Goal: Transaction & Acquisition: Purchase product/service

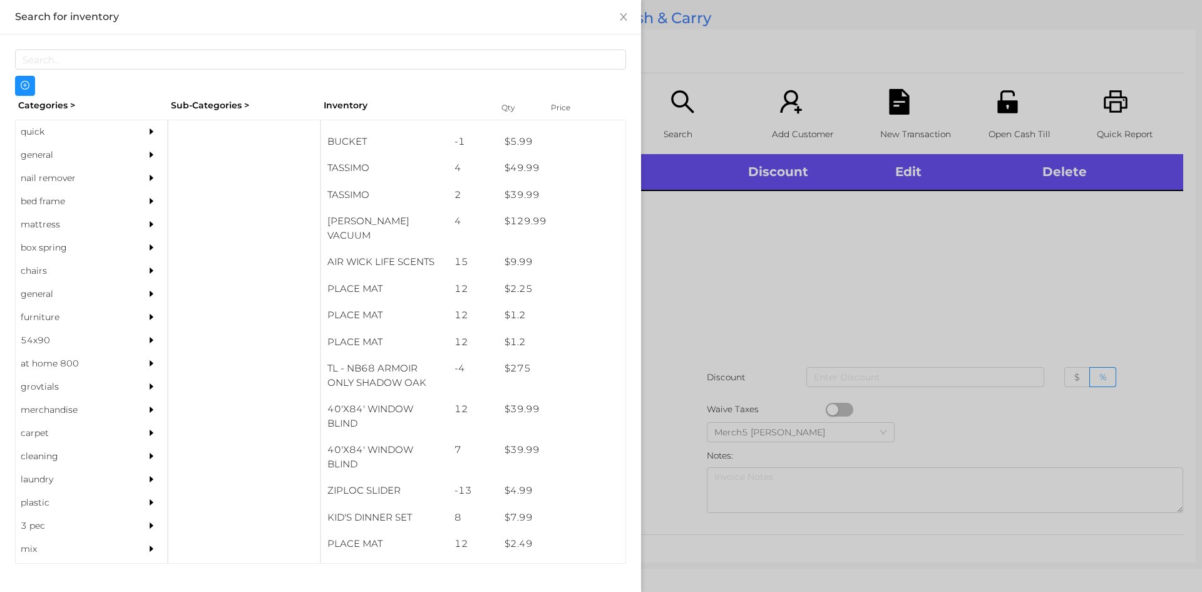
scroll to position [1494, 0]
click at [34, 160] on div "general" at bounding box center [73, 154] width 114 height 23
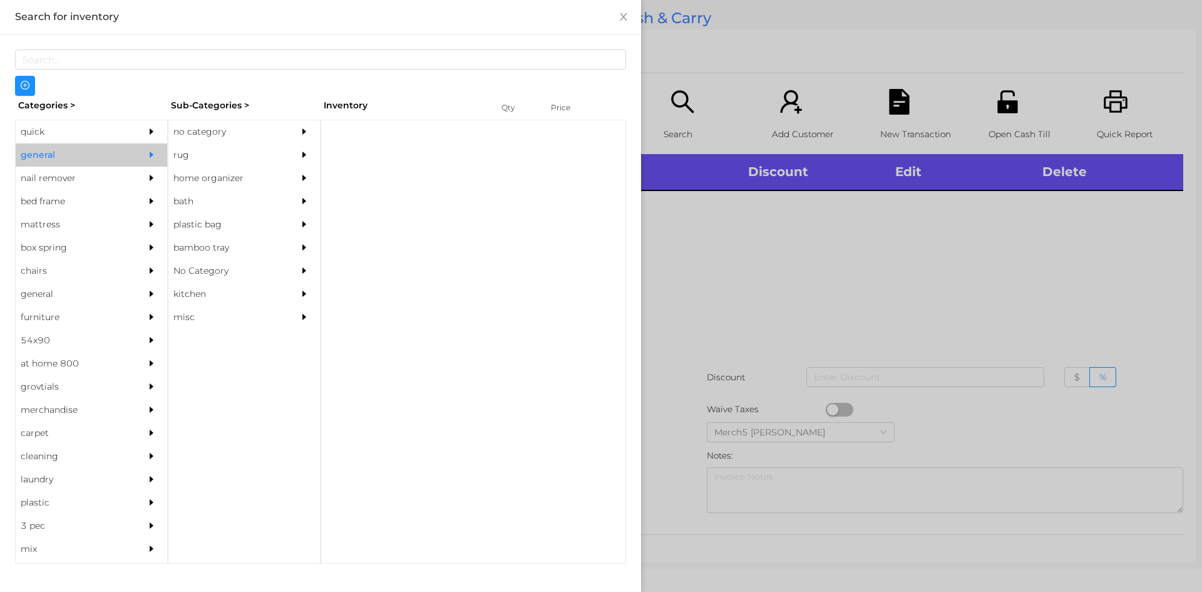
scroll to position [0, 0]
click at [202, 140] on div "no category" at bounding box center [225, 131] width 114 height 23
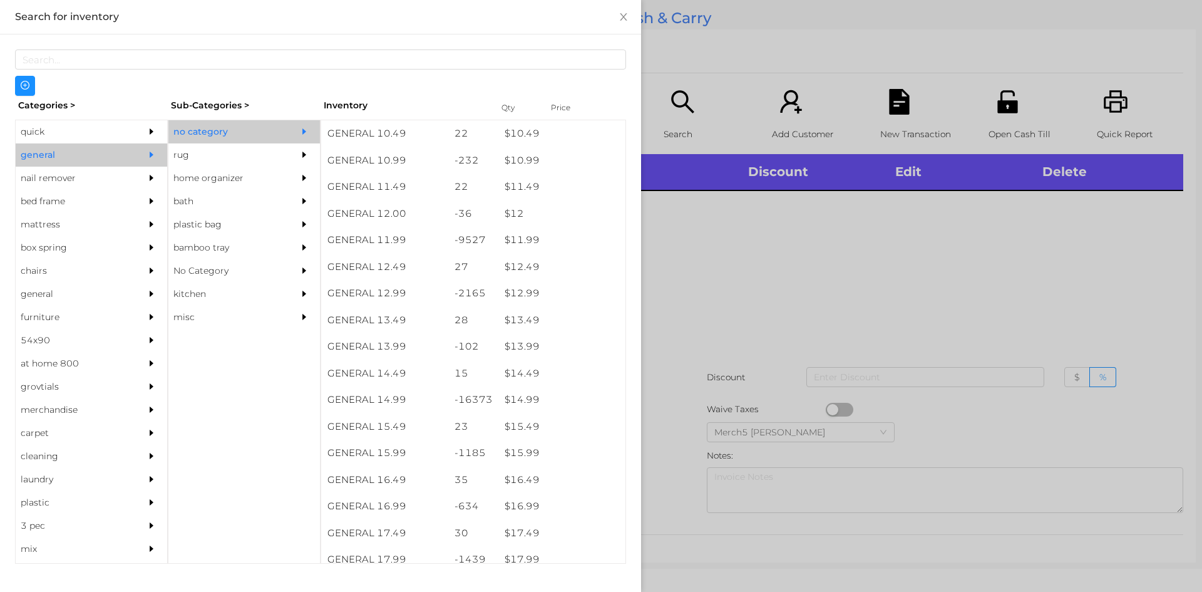
scroll to position [820, 0]
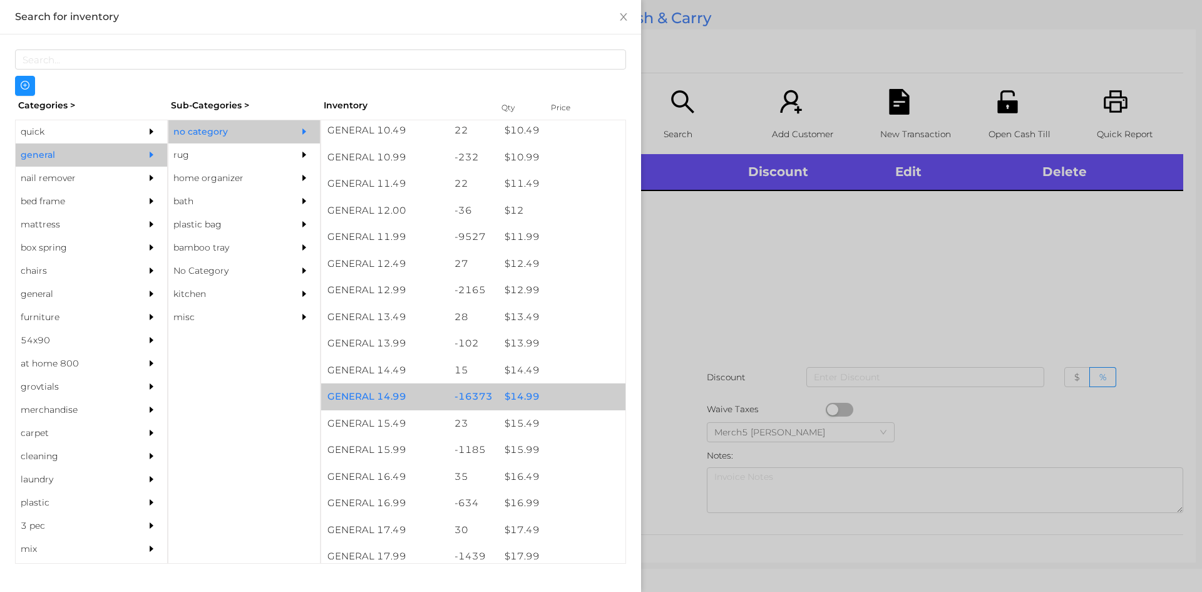
click at [523, 396] on div "$ 14.99" at bounding box center [562, 396] width 127 height 27
click at [516, 394] on div "$ 14.99" at bounding box center [562, 396] width 127 height 27
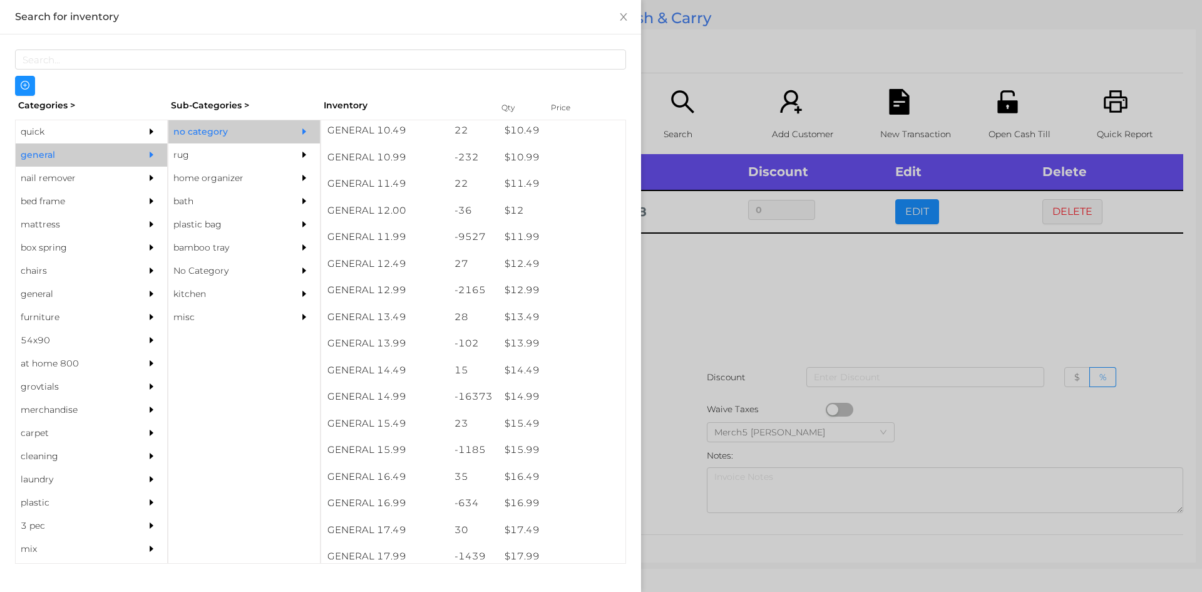
click at [705, 291] on div at bounding box center [601, 296] width 1202 height 592
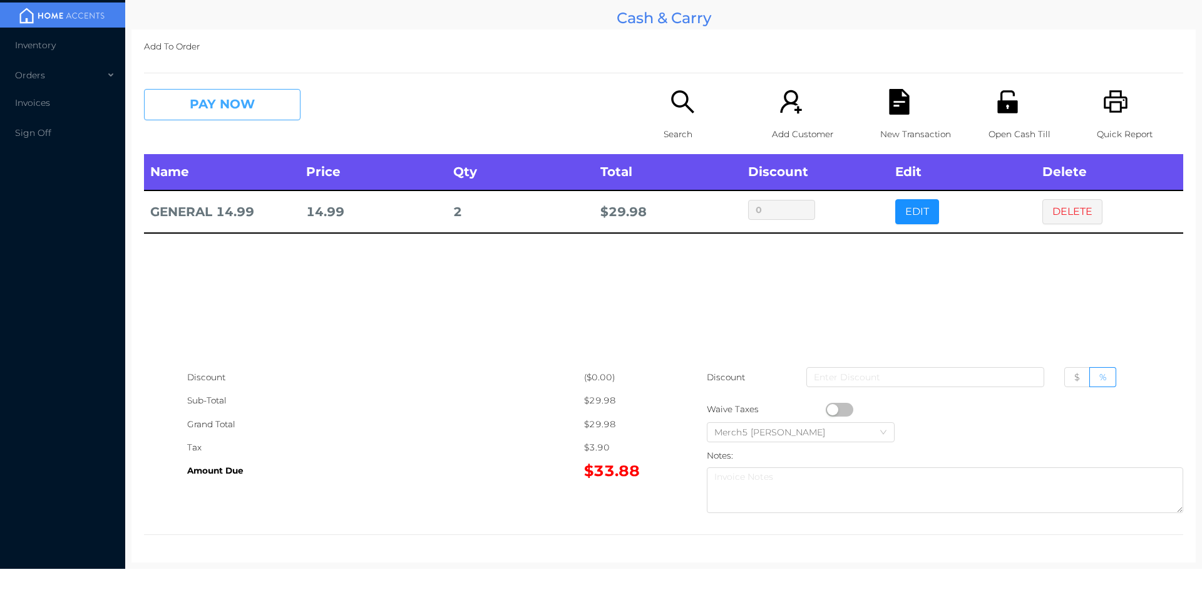
click at [259, 99] on button "PAY NOW" at bounding box center [222, 104] width 157 height 31
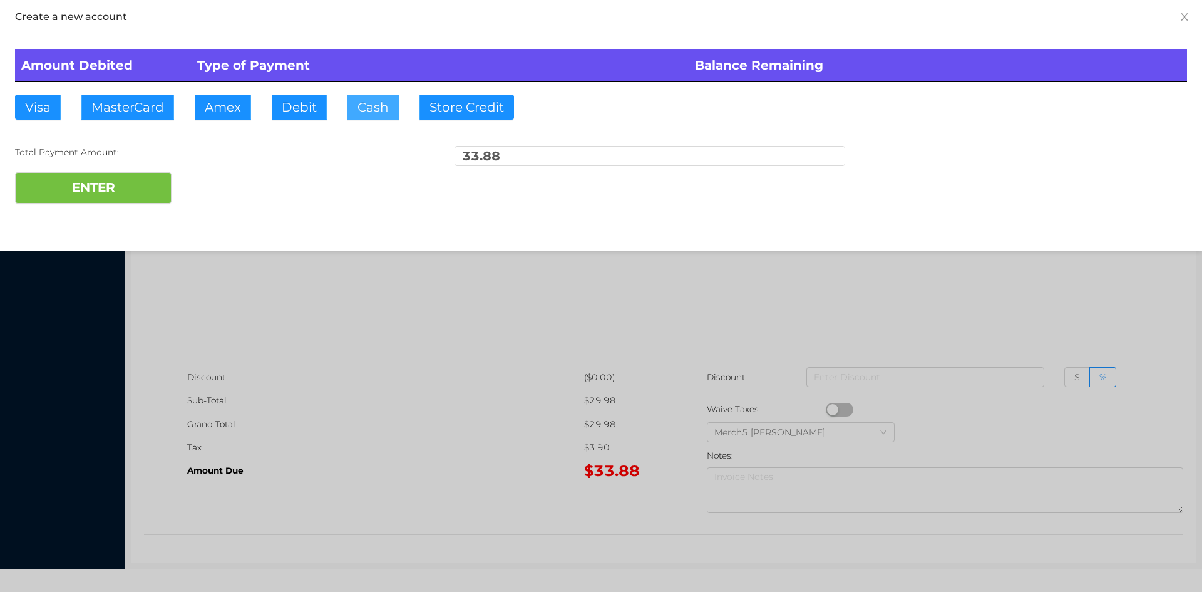
click at [377, 103] on button "Cash" at bounding box center [373, 107] width 51 height 25
type input "40"
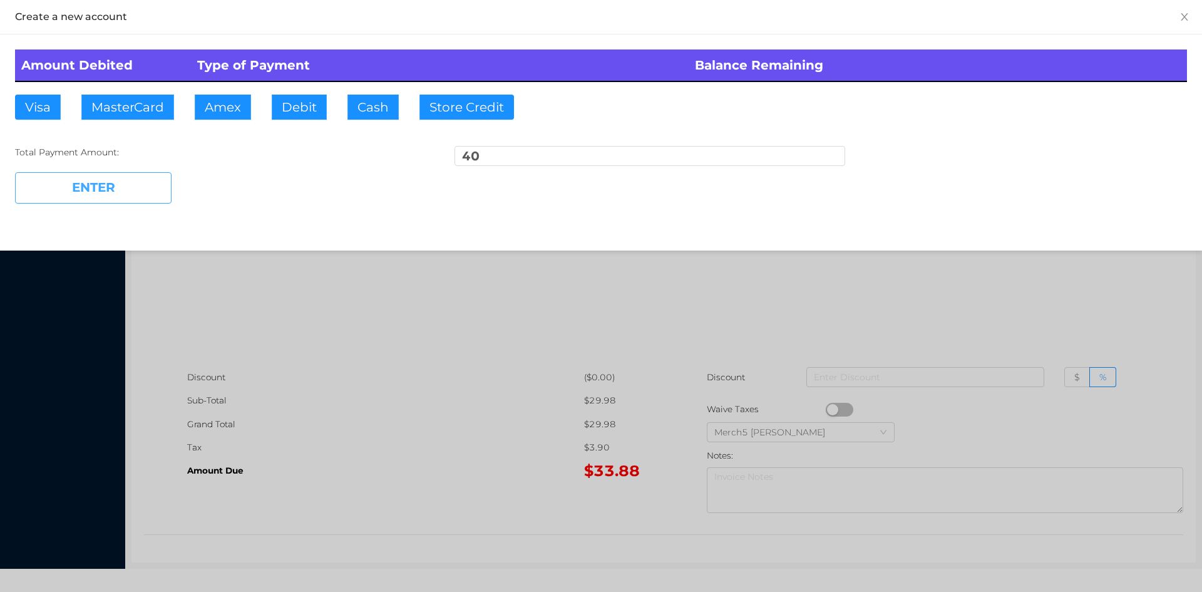
click at [113, 185] on button "ENTER" at bounding box center [93, 187] width 157 height 31
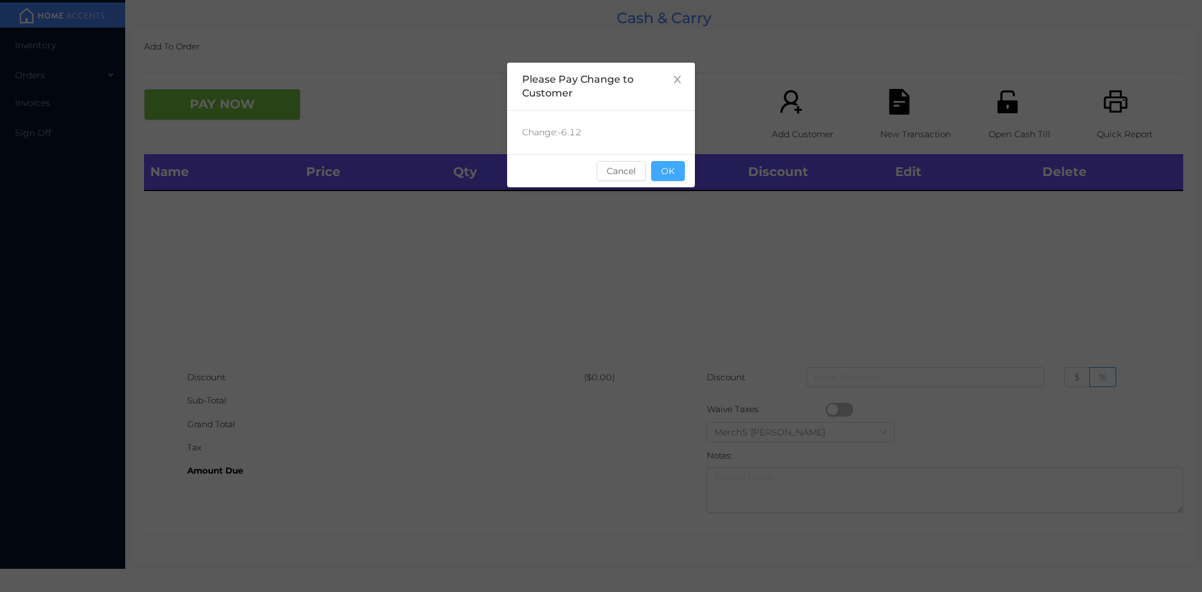
click at [668, 176] on button "OK" at bounding box center [668, 171] width 34 height 20
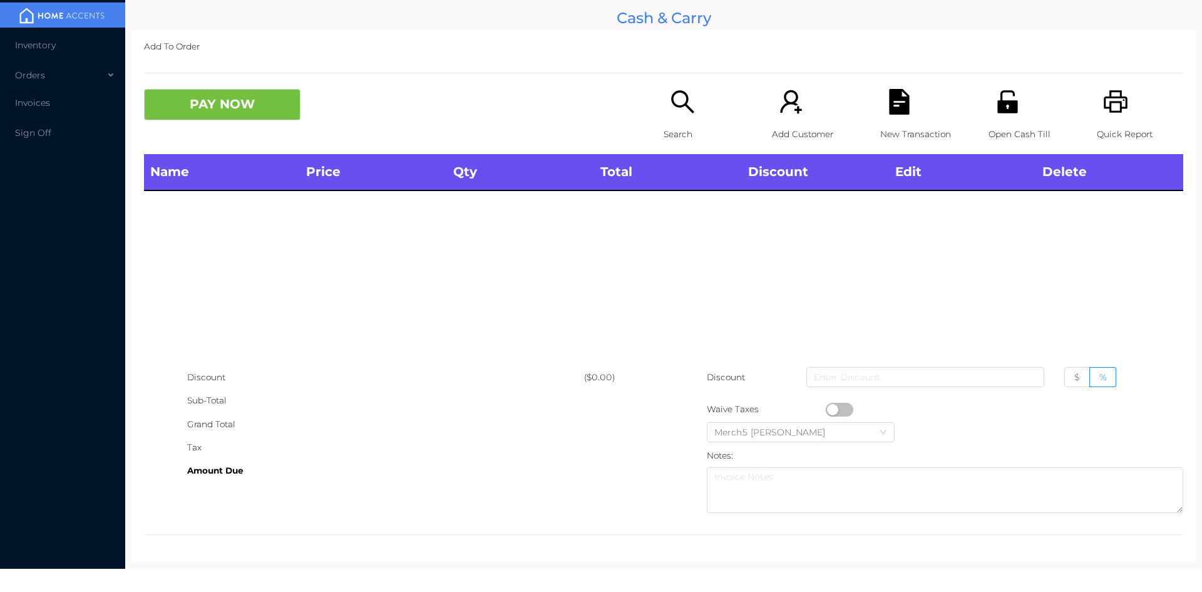
click at [1104, 106] on icon "icon: printer" at bounding box center [1117, 102] width 26 height 26
